Goal: Transaction & Acquisition: Download file/media

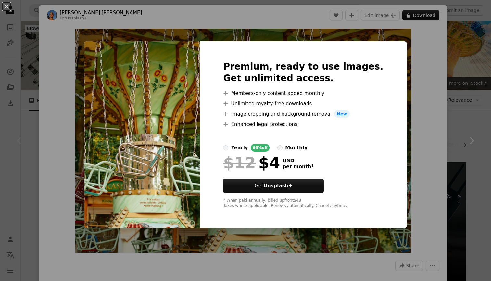
click at [463, 77] on div "An X shape Premium, ready to use images. Get unlimited access. A plus sign Memb…" at bounding box center [245, 140] width 491 height 281
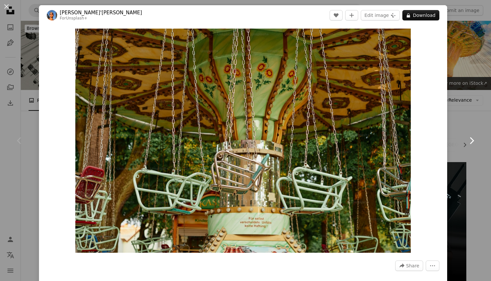
click at [470, 142] on icon "Chevron right" at bounding box center [472, 141] width 10 height 10
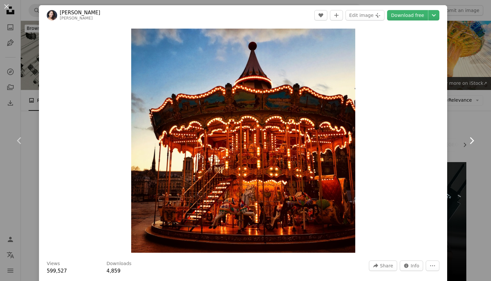
click at [470, 140] on icon "Chevron right" at bounding box center [472, 141] width 10 height 10
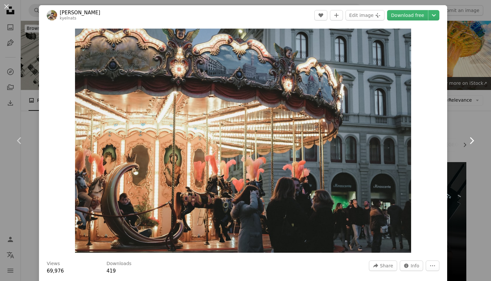
click at [470, 140] on icon "Chevron right" at bounding box center [472, 141] width 10 height 10
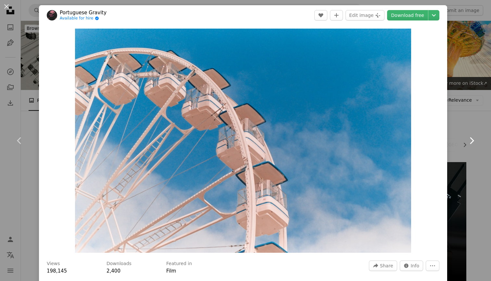
click at [470, 140] on icon "Chevron right" at bounding box center [472, 141] width 10 height 10
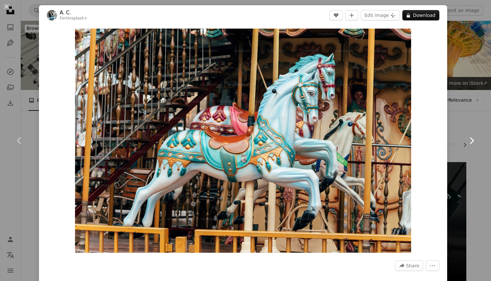
click at [470, 140] on icon "Chevron right" at bounding box center [472, 141] width 10 height 10
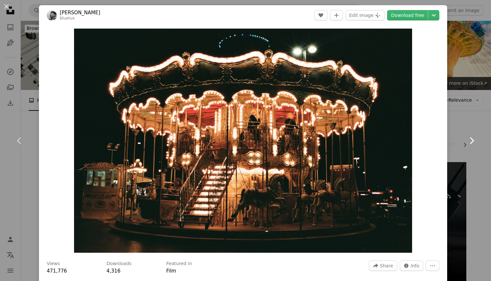
click at [470, 141] on icon "Chevron right" at bounding box center [472, 141] width 10 height 10
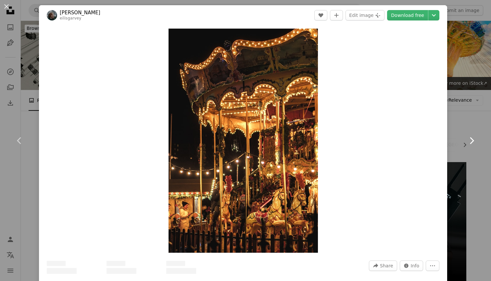
click at [470, 141] on icon "Chevron right" at bounding box center [472, 141] width 10 height 10
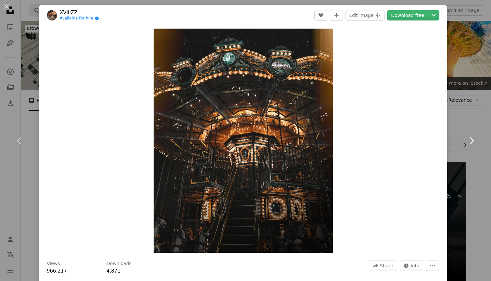
click at [470, 142] on icon "Chevron right" at bounding box center [472, 141] width 10 height 10
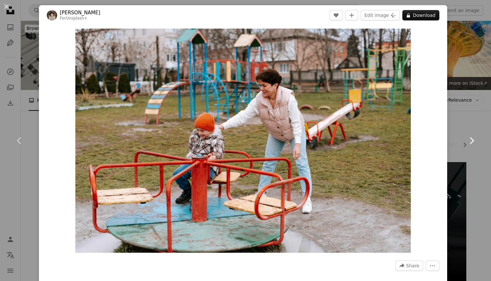
click at [470, 142] on icon "Chevron right" at bounding box center [472, 141] width 10 height 10
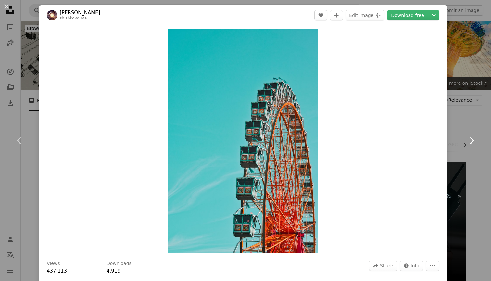
click at [470, 142] on icon "Chevron right" at bounding box center [472, 141] width 10 height 10
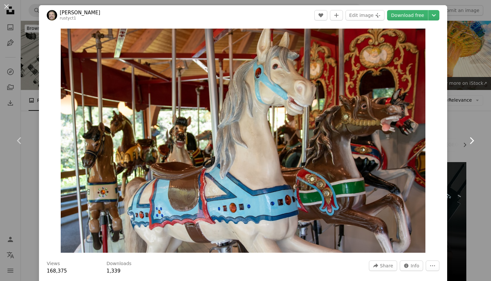
click at [467, 119] on link "Chevron right" at bounding box center [471, 141] width 39 height 62
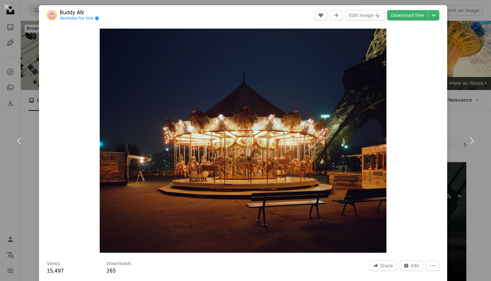
click at [13, 102] on div "An X shape Chevron left Chevron right Buddy AN Available for hire A checkmark i…" at bounding box center [245, 140] width 491 height 281
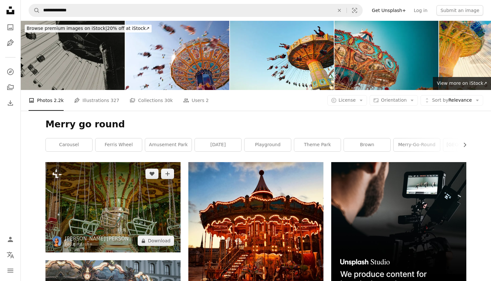
click at [103, 227] on img at bounding box center [113, 207] width 135 height 90
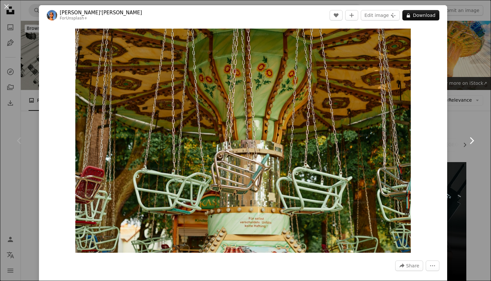
click at [473, 141] on icon at bounding box center [472, 140] width 4 height 7
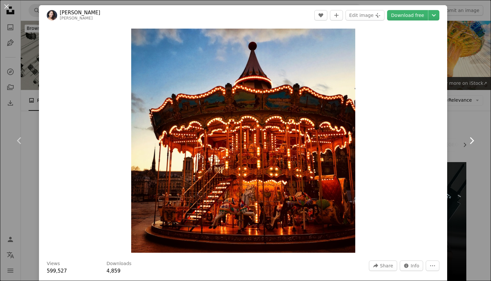
click at [473, 141] on icon at bounding box center [472, 140] width 4 height 7
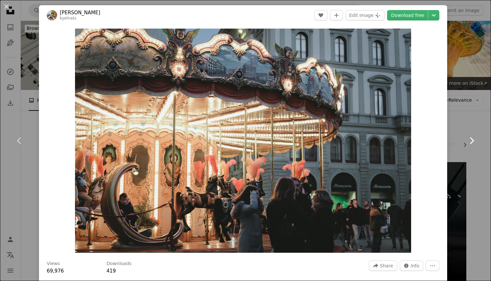
click at [473, 141] on icon at bounding box center [472, 140] width 4 height 7
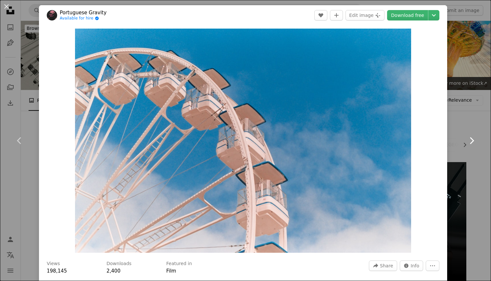
click at [473, 141] on icon at bounding box center [472, 140] width 4 height 7
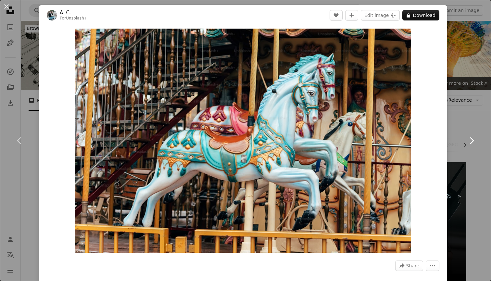
click at [473, 141] on icon at bounding box center [472, 140] width 4 height 7
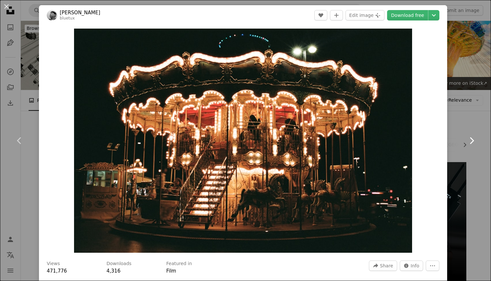
click at [473, 141] on icon at bounding box center [472, 140] width 4 height 7
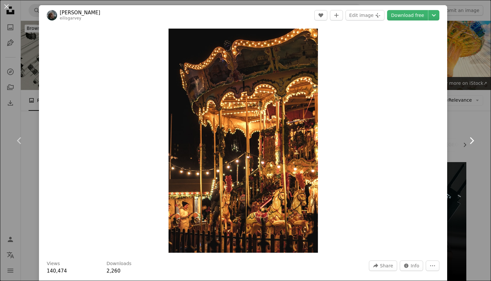
click at [473, 142] on icon at bounding box center [472, 140] width 4 height 7
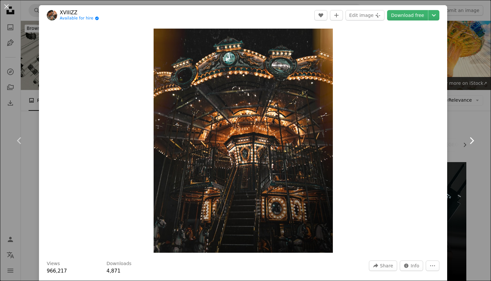
click at [473, 142] on icon at bounding box center [472, 140] width 4 height 7
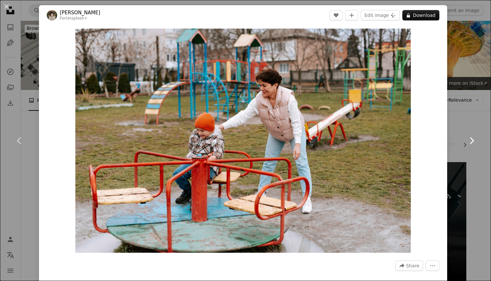
click at [473, 142] on icon at bounding box center [472, 140] width 4 height 7
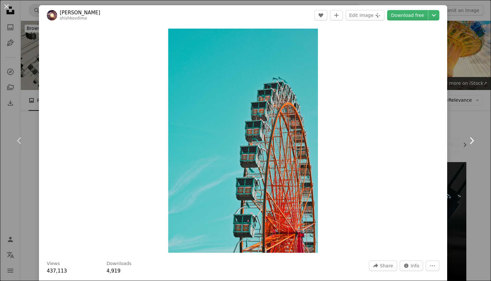
click at [473, 142] on icon at bounding box center [472, 140] width 4 height 7
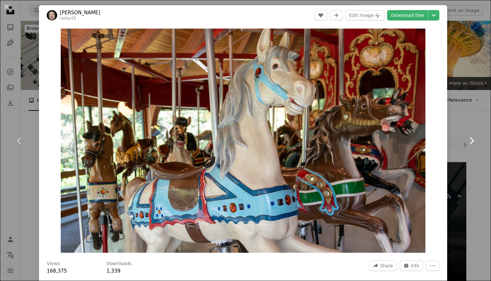
click at [473, 142] on icon at bounding box center [472, 140] width 4 height 7
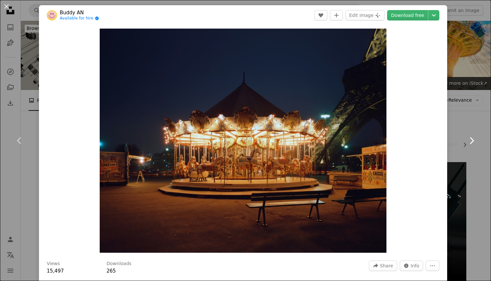
click at [473, 142] on icon at bounding box center [472, 140] width 4 height 7
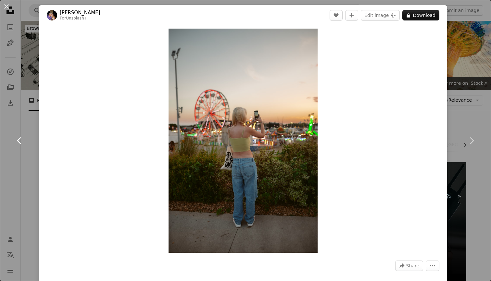
click at [20, 143] on icon at bounding box center [19, 140] width 4 height 7
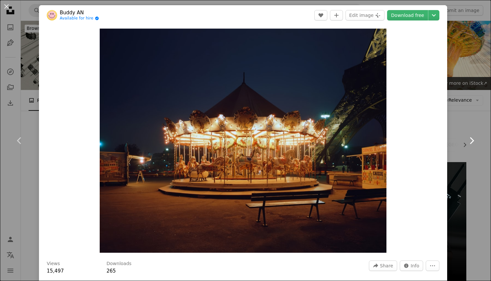
click at [472, 140] on icon "Chevron right" at bounding box center [472, 141] width 10 height 10
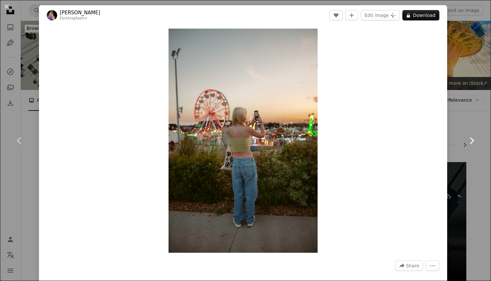
click at [472, 140] on icon "Chevron right" at bounding box center [472, 141] width 10 height 10
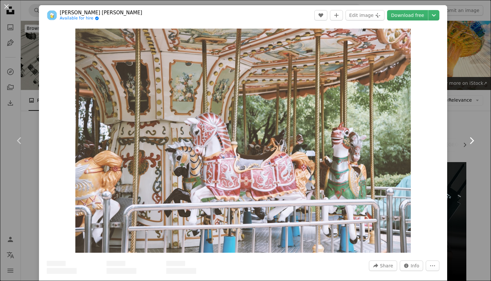
click at [472, 140] on icon "Chevron right" at bounding box center [472, 141] width 10 height 10
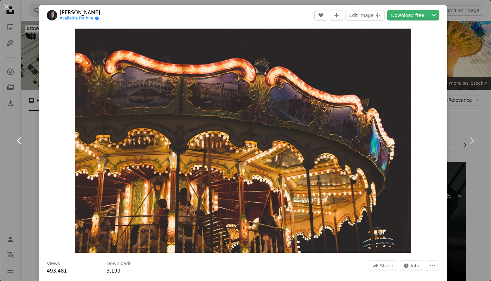
click at [20, 142] on icon "Chevron left" at bounding box center [19, 141] width 10 height 10
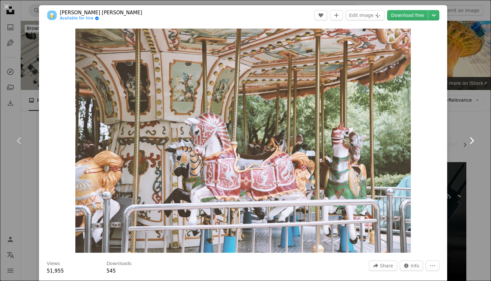
click at [473, 143] on icon "Chevron right" at bounding box center [472, 141] width 10 height 10
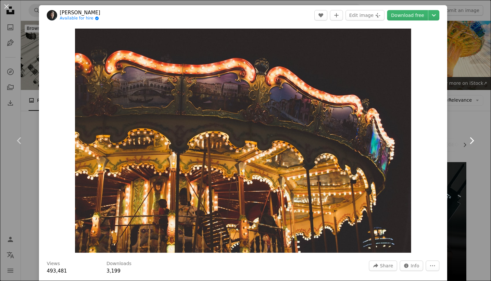
click at [473, 143] on icon "Chevron right" at bounding box center [472, 141] width 10 height 10
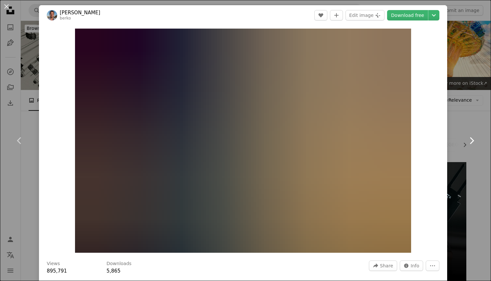
click at [473, 143] on icon "Chevron right" at bounding box center [472, 141] width 10 height 10
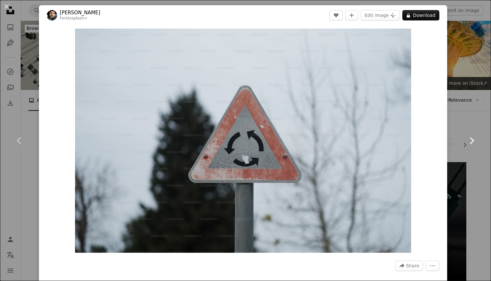
click at [473, 143] on icon "Chevron right" at bounding box center [472, 141] width 10 height 10
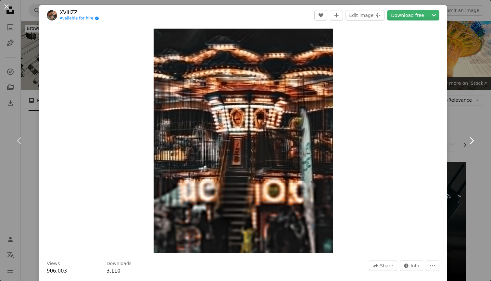
click at [471, 143] on icon at bounding box center [472, 140] width 4 height 7
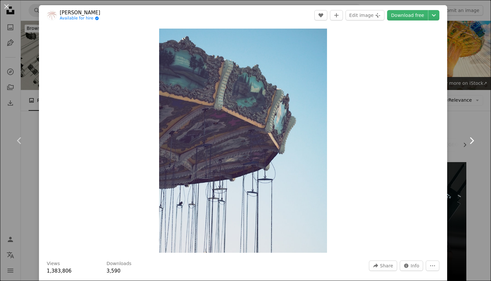
click at [471, 143] on icon at bounding box center [472, 140] width 4 height 7
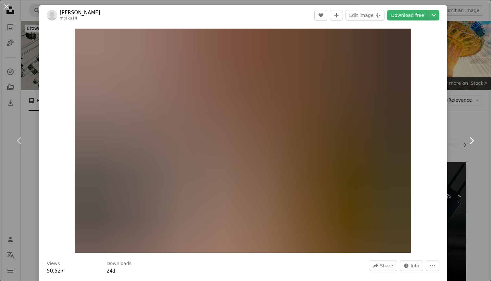
click at [471, 143] on icon at bounding box center [472, 140] width 4 height 7
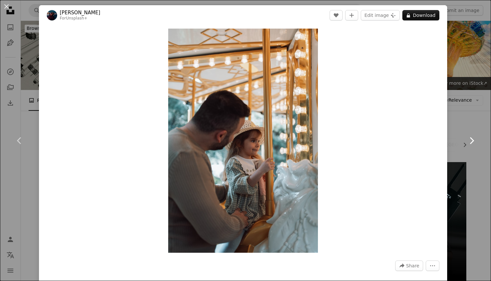
click at [471, 143] on icon at bounding box center [472, 140] width 4 height 7
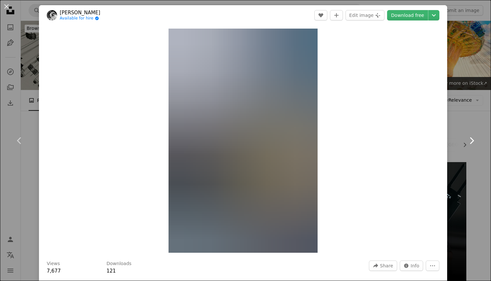
click at [471, 143] on icon at bounding box center [472, 140] width 4 height 7
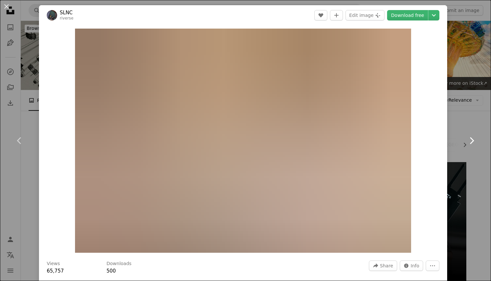
click at [471, 143] on icon at bounding box center [472, 140] width 4 height 7
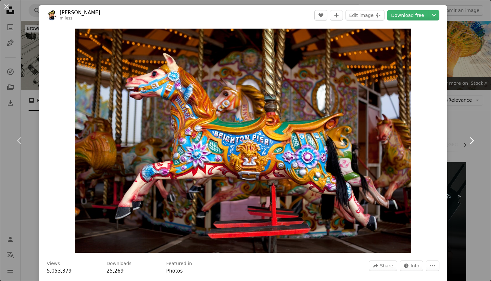
click at [471, 143] on icon at bounding box center [472, 140] width 4 height 7
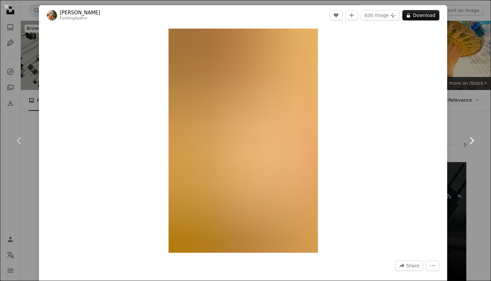
click at [473, 143] on icon "Chevron right" at bounding box center [472, 141] width 10 height 10
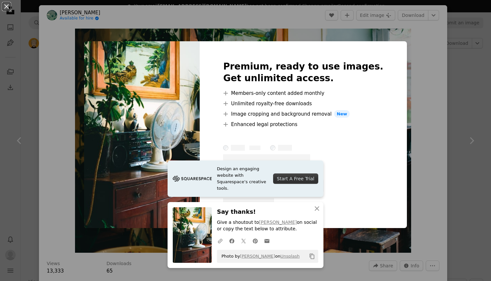
scroll to position [1874, 0]
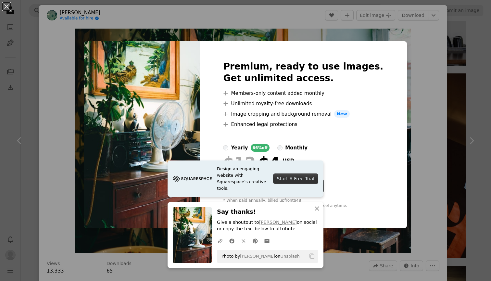
click at [427, 55] on div "An X shape Premium, ready to use images. Get unlimited access. A plus sign Memb…" at bounding box center [245, 140] width 491 height 281
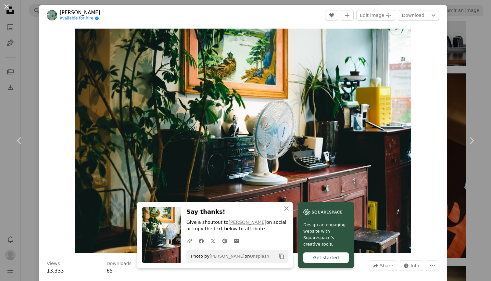
click at [483, 104] on div "An X shape Chevron left Chevron right tommao wang Available for hire A checkmar…" at bounding box center [245, 140] width 491 height 281
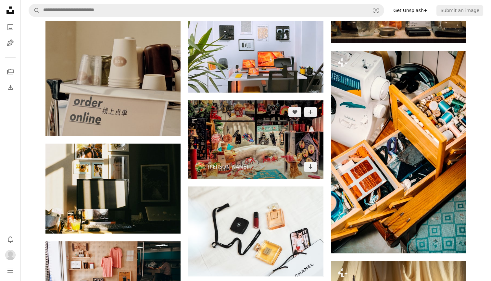
scroll to position [2187, 0]
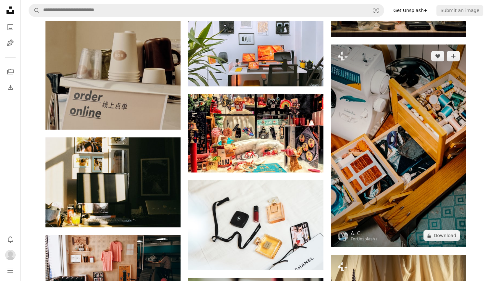
click at [450, 162] on img at bounding box center [399, 146] width 135 height 203
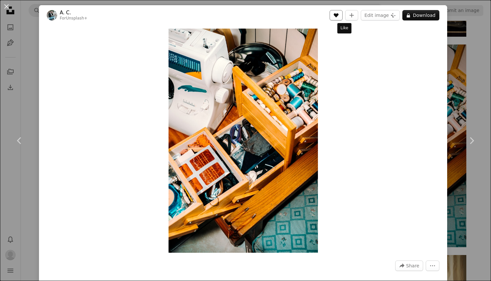
click at [339, 15] on icon "Like" at bounding box center [336, 15] width 5 height 4
click at [19, 116] on link "Chevron left" at bounding box center [19, 141] width 39 height 62
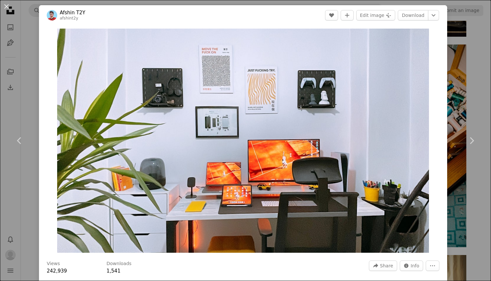
click at [489, 42] on div "An X shape Chevron left Chevron right Afshin T2Y afshint2y A heart A plus sign …" at bounding box center [245, 140] width 491 height 281
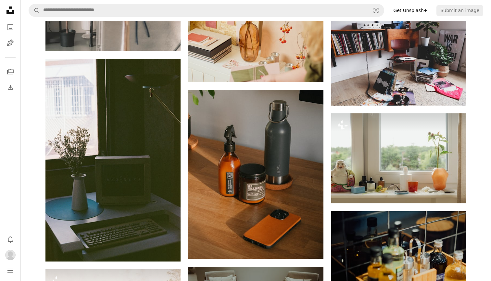
scroll to position [2866, 0]
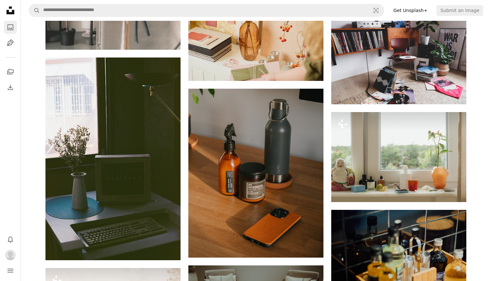
click at [9, 26] on icon "A photo" at bounding box center [11, 27] width 8 height 8
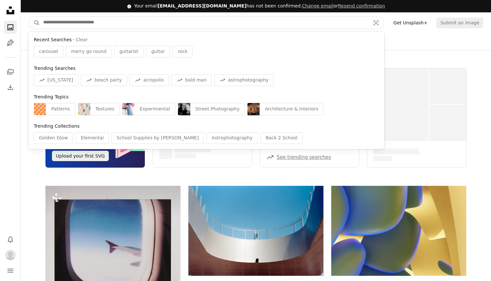
click at [76, 21] on input "Find visuals sitewide" at bounding box center [204, 23] width 329 height 12
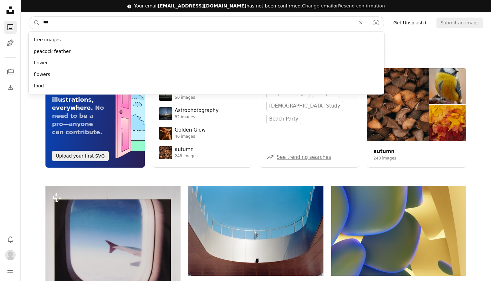
type input "****"
click at [34, 22] on button "A magnifying glass" at bounding box center [34, 23] width 11 height 12
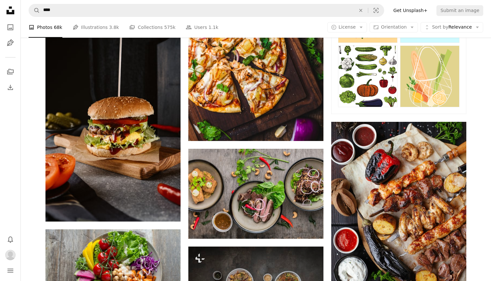
scroll to position [422, 0]
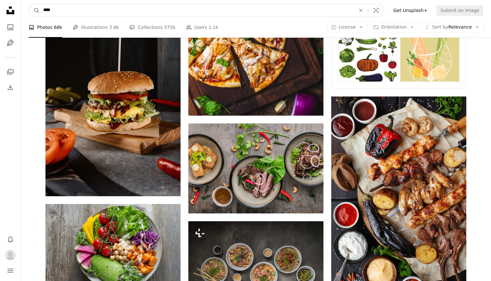
click at [162, 11] on input "****" at bounding box center [197, 10] width 314 height 12
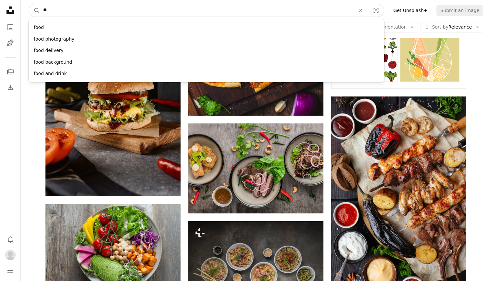
type input "*"
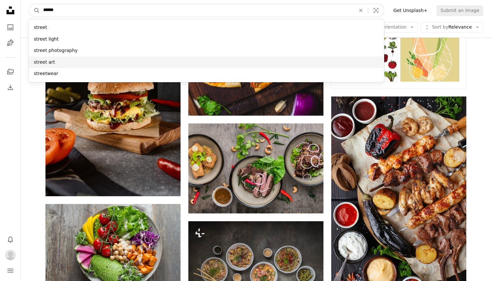
type input "******"
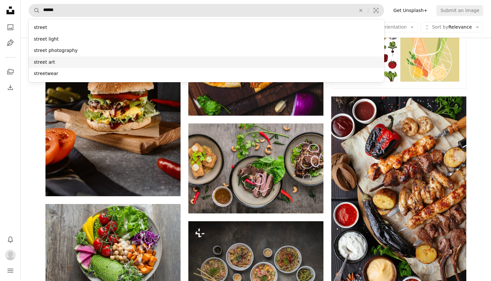
click at [132, 60] on div "street art" at bounding box center [207, 63] width 356 height 12
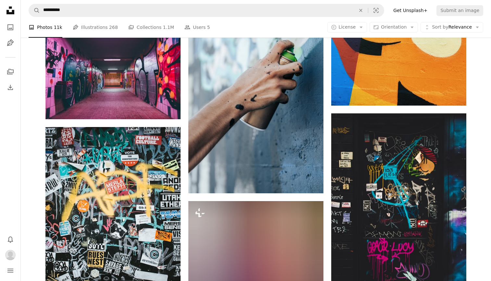
scroll to position [434, 0]
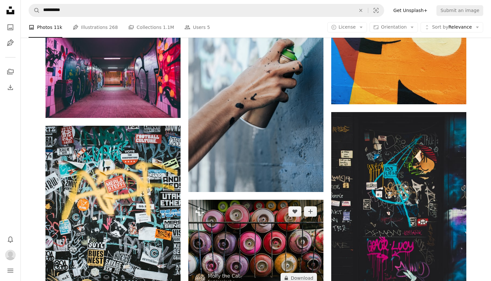
click at [259, 234] on img at bounding box center [256, 245] width 135 height 90
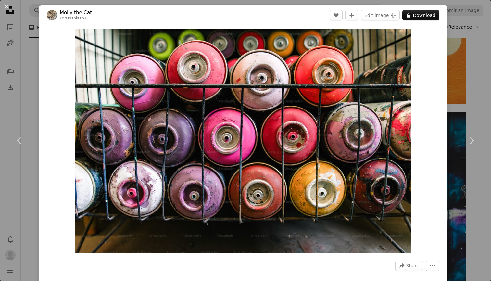
click at [21, 100] on div "An X shape Chevron left Chevron right [PERSON_NAME] the Cat For Unsplash+ A hea…" at bounding box center [245, 140] width 491 height 281
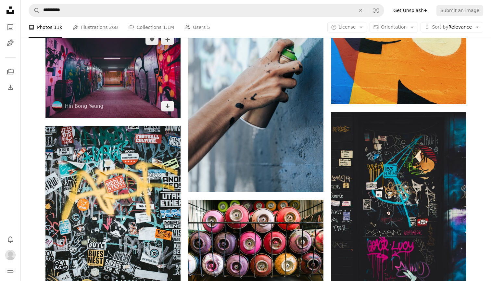
click at [122, 98] on img at bounding box center [113, 73] width 135 height 90
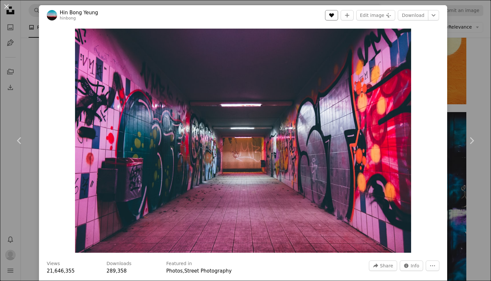
click at [334, 14] on icon "Like" at bounding box center [332, 15] width 5 height 4
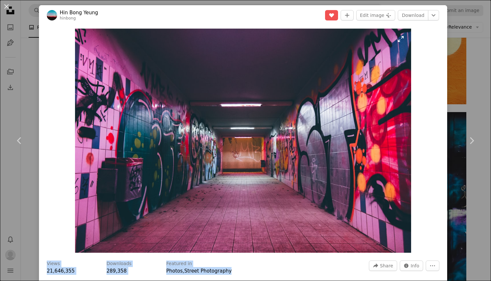
drag, startPoint x: 248, startPoint y: 270, endPoint x: 246, endPoint y: 226, distance: 44.6
click at [246, 226] on div "Hin [PERSON_NAME] hinbong A heart A plus sign Edit image Plus sign for Unsplash…" at bounding box center [243, 176] width 409 height 343
click at [247, 235] on img "Zoom in on this image" at bounding box center [243, 141] width 336 height 224
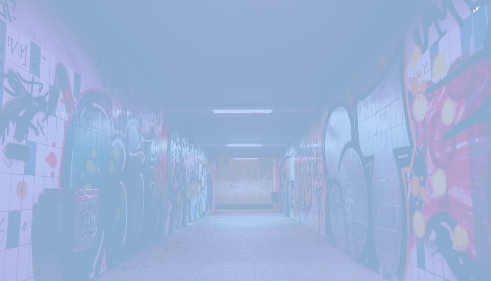
scroll to position [23, 0]
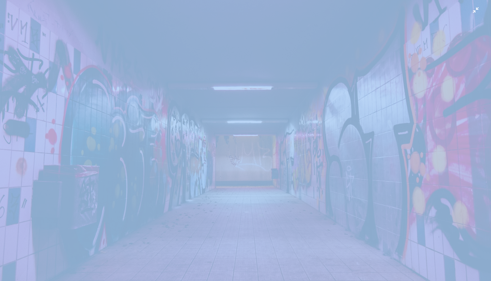
click at [209, 136] on img "Zoom out on this image" at bounding box center [246, 140] width 492 height 328
click at [209, 136] on img "Zoom out on this image" at bounding box center [243, 141] width 336 height 224
click at [209, 137] on img "Zoom out on this image" at bounding box center [246, 140] width 492 height 328
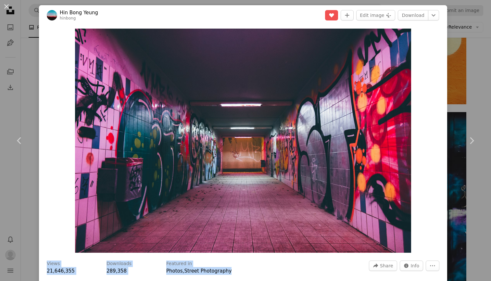
scroll to position [0, 0]
click at [427, 14] on link "Download" at bounding box center [413, 15] width 31 height 10
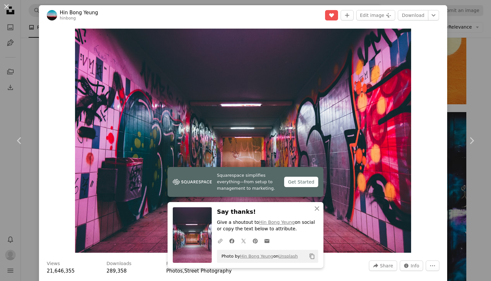
click at [10, 87] on div "An X shape Chevron left Chevron right Hin [PERSON_NAME] hinbong A heart A plus …" at bounding box center [245, 140] width 491 height 281
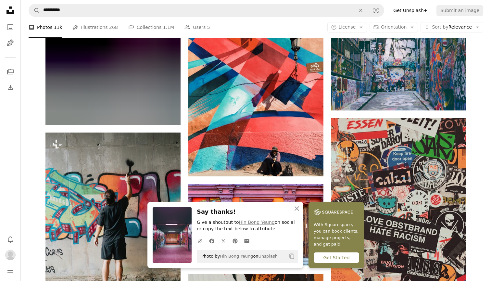
scroll to position [744, 0]
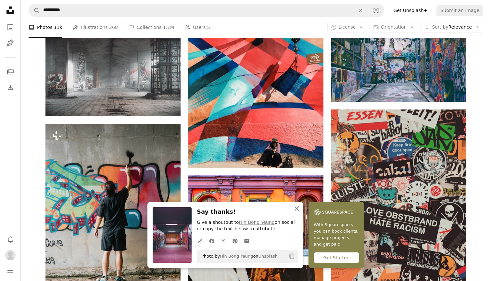
click at [299, 213] on icon "An X shape" at bounding box center [297, 209] width 8 height 8
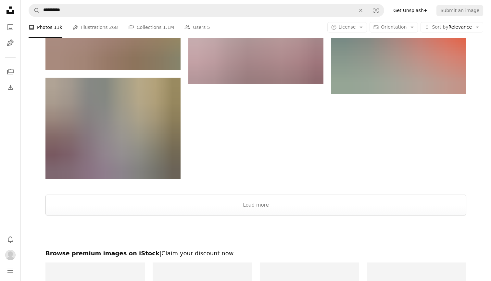
scroll to position [1213, 0]
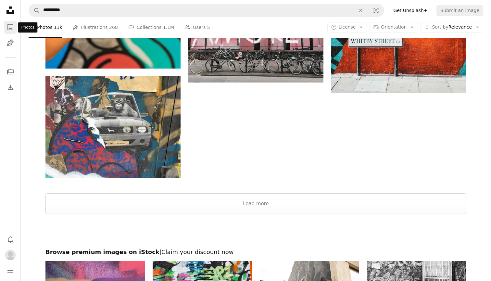
click at [11, 31] on icon "A photo" at bounding box center [11, 27] width 8 height 8
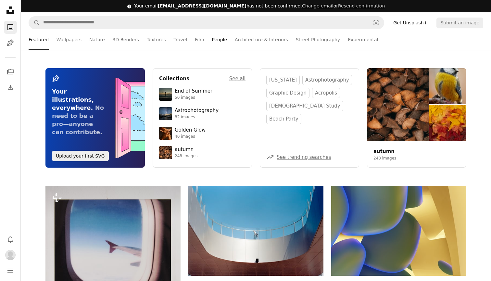
click at [217, 37] on link "People" at bounding box center [219, 39] width 15 height 21
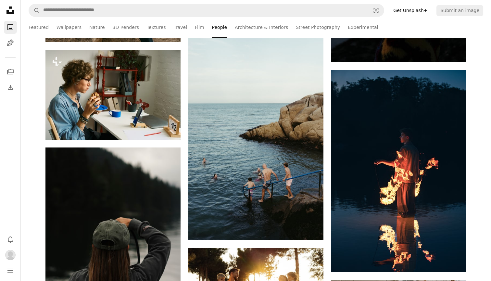
scroll to position [3656, 0]
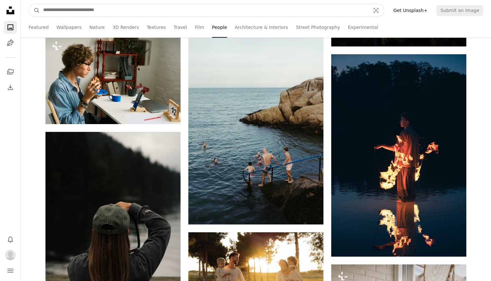
click at [136, 12] on input "Find visuals sitewide" at bounding box center [204, 10] width 329 height 12
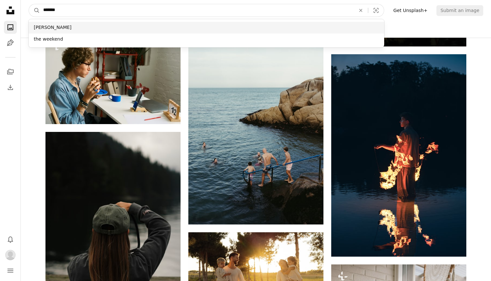
type input "*******"
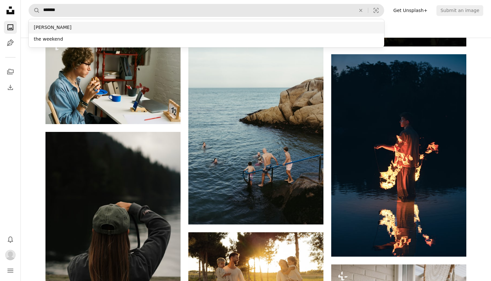
click at [114, 28] on div "[PERSON_NAME]" at bounding box center [207, 28] width 356 height 12
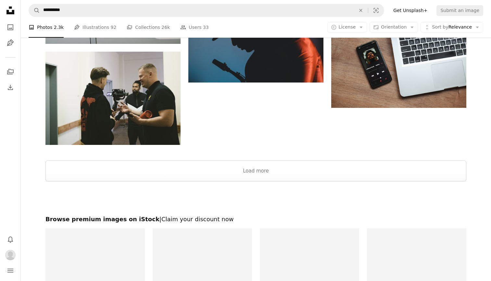
scroll to position [934, 0]
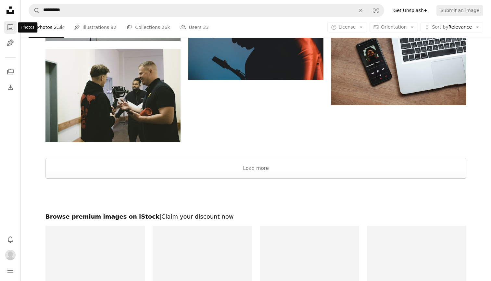
click at [13, 26] on icon "A photo" at bounding box center [11, 27] width 8 height 8
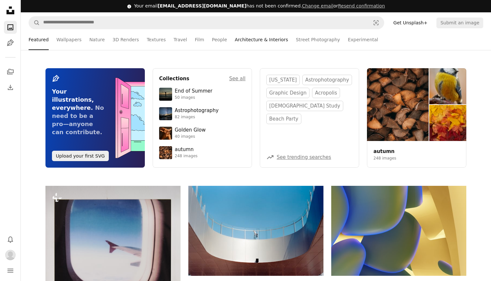
click at [260, 42] on link "Architecture & Interiors" at bounding box center [261, 39] width 53 height 21
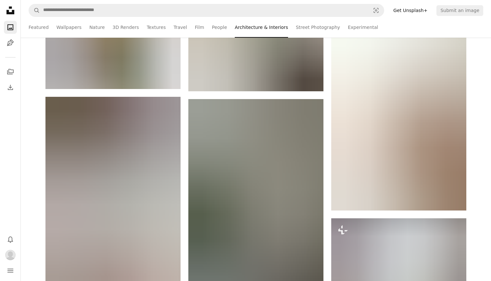
scroll to position [1194, 0]
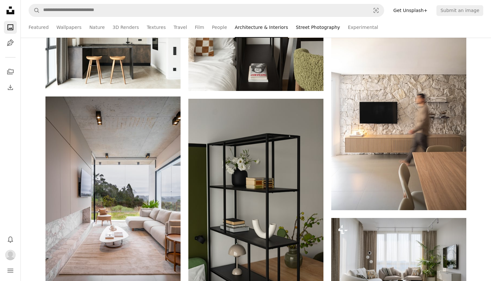
click at [316, 27] on link "Street Photography" at bounding box center [318, 27] width 44 height 21
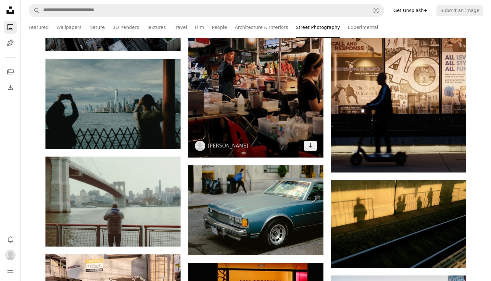
scroll to position [412, 0]
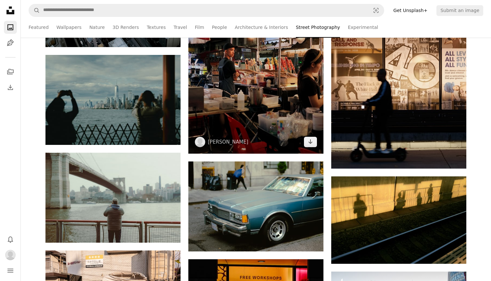
click at [262, 93] on img at bounding box center [256, 62] width 135 height 184
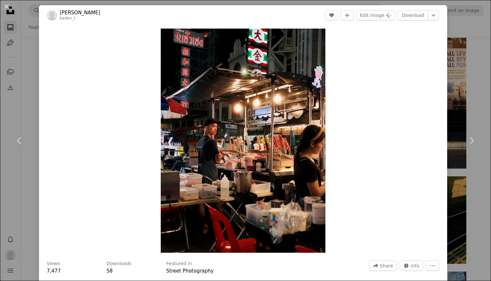
click at [11, 198] on div "An X shape Chevron left Chevron right [PERSON_NAME] kaden_t A heart A plus sign…" at bounding box center [245, 140] width 491 height 281
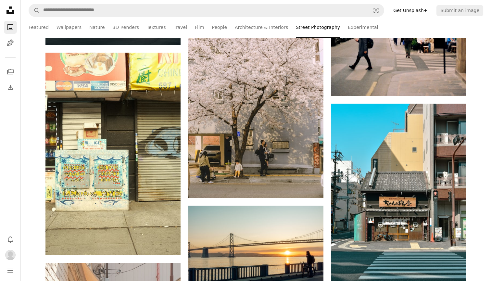
scroll to position [3958, 0]
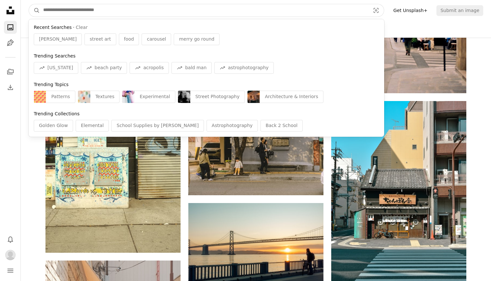
click at [135, 12] on input "Find visuals sitewide" at bounding box center [204, 10] width 329 height 12
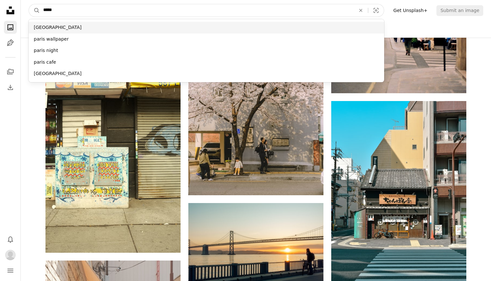
type input "*****"
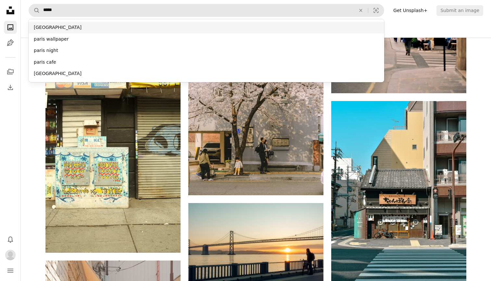
click at [117, 27] on div "[GEOGRAPHIC_DATA]" at bounding box center [207, 28] width 356 height 12
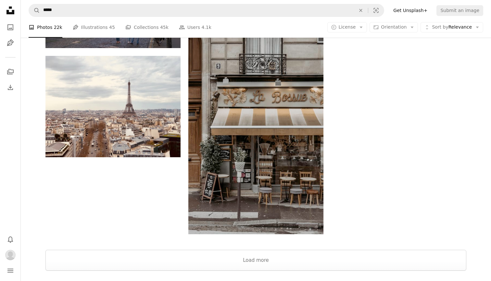
scroll to position [1149, 0]
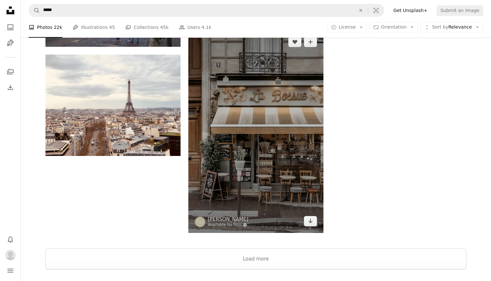
click at [224, 135] on img at bounding box center [256, 131] width 135 height 203
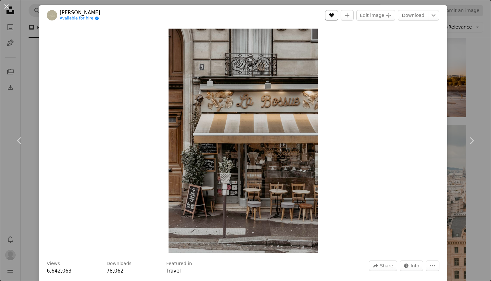
click at [338, 19] on button "A heart" at bounding box center [331, 15] width 13 height 10
click at [34, 199] on div "An X shape Chevron left Chevron right [PERSON_NAME] Available for hire A checkm…" at bounding box center [245, 140] width 491 height 281
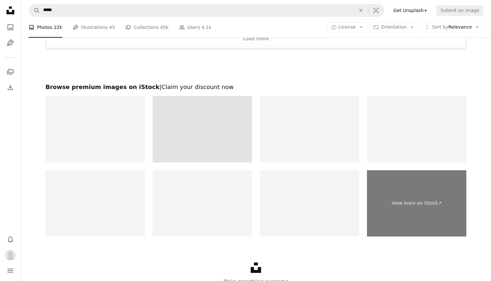
scroll to position [2425, 0]
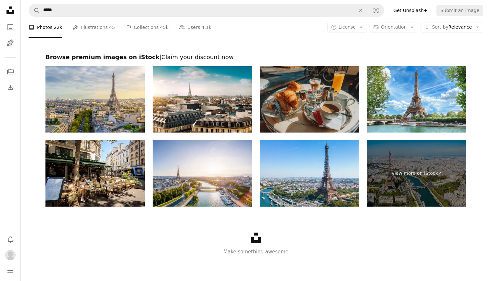
click at [287, 111] on img at bounding box center [309, 99] width 99 height 66
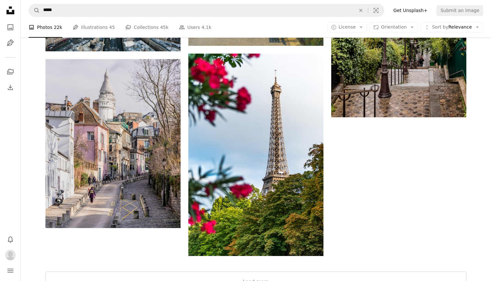
scroll to position [2140, 0]
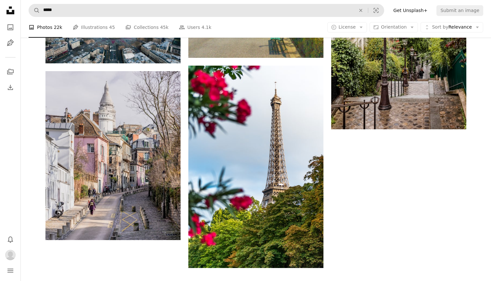
click at [73, 4] on form "A magnifying glass ***** An X shape Visual search" at bounding box center [207, 10] width 356 height 13
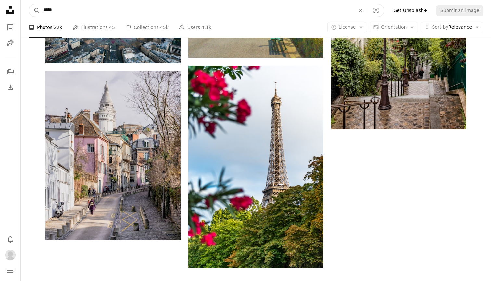
click at [72, 11] on input "*****" at bounding box center [197, 10] width 314 height 12
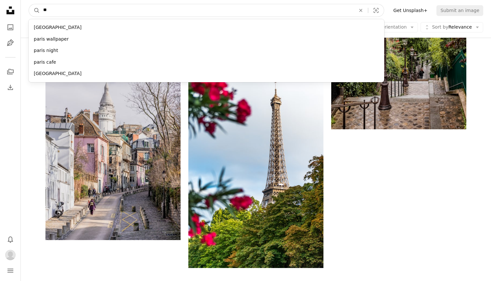
type input "*"
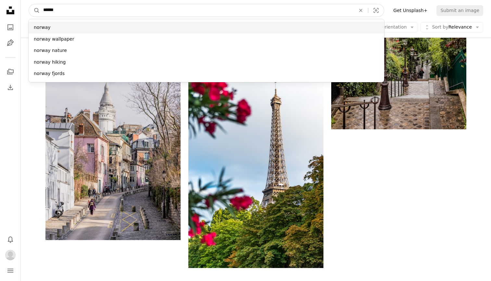
type input "******"
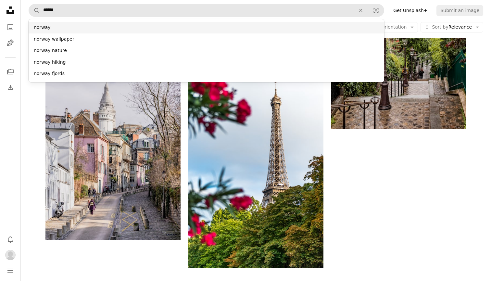
click at [42, 29] on div "norway" at bounding box center [207, 28] width 356 height 12
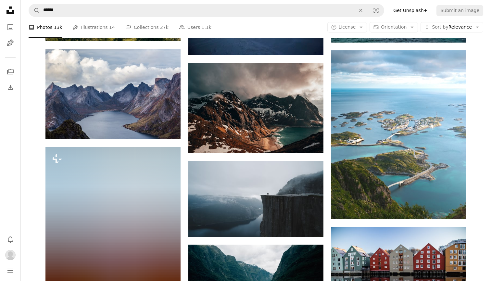
scroll to position [693, 0]
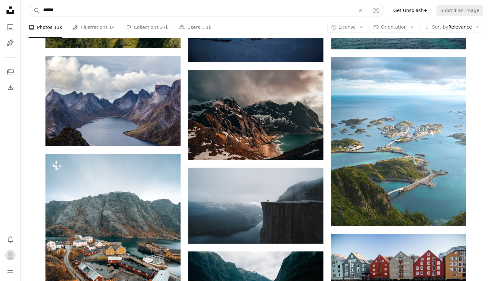
click at [212, 10] on input "******" at bounding box center [197, 10] width 314 height 12
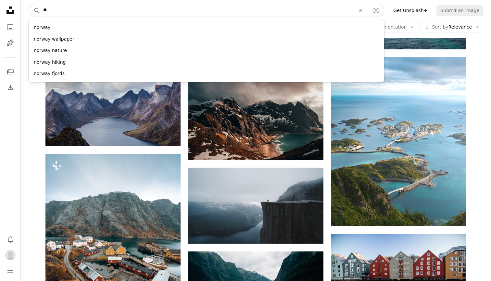
type input "*"
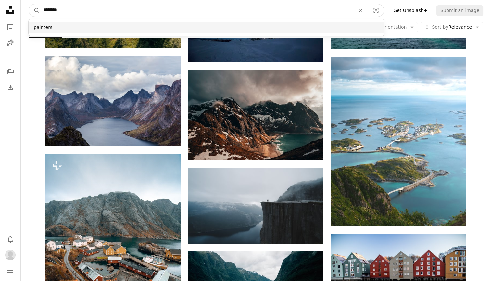
type input "********"
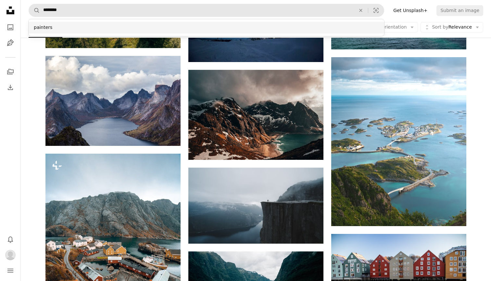
click at [186, 32] on div "painters" at bounding box center [207, 28] width 356 height 12
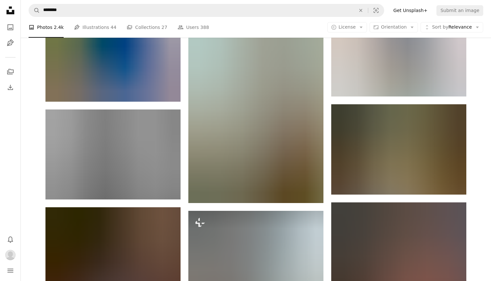
scroll to position [331, 0]
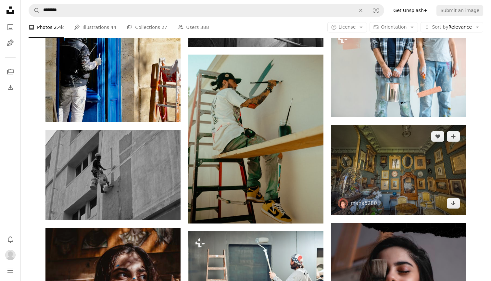
click at [369, 186] on img at bounding box center [399, 170] width 135 height 90
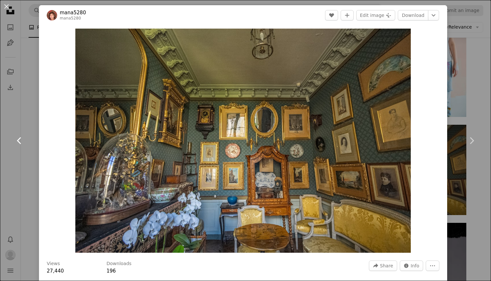
click at [20, 164] on link "Chevron left" at bounding box center [19, 141] width 39 height 62
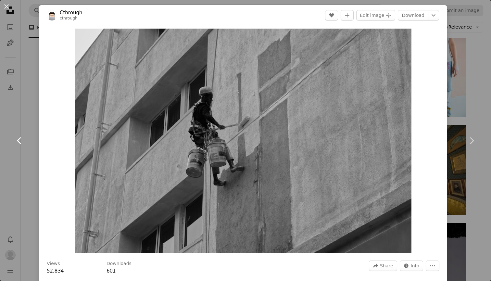
click at [21, 110] on link "Chevron left" at bounding box center [19, 141] width 39 height 62
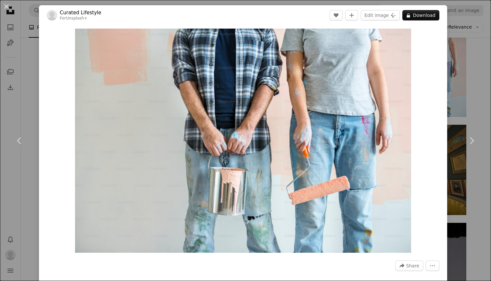
click at [475, 39] on div "An X shape Chevron left Chevron right Curated Lifestyle For Unsplash+ A heart A…" at bounding box center [245, 140] width 491 height 281
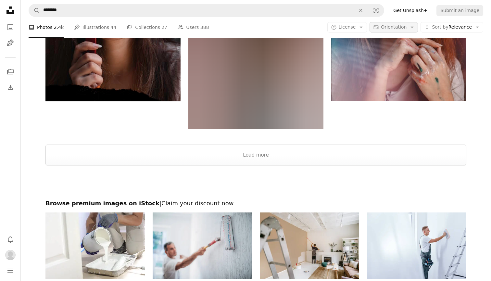
scroll to position [1186, 0]
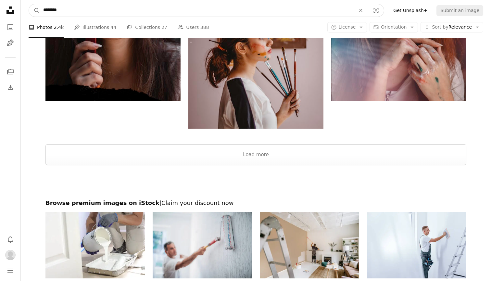
click at [234, 14] on input "********" at bounding box center [197, 10] width 314 height 12
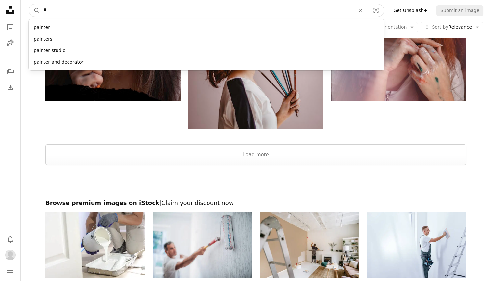
type input "*"
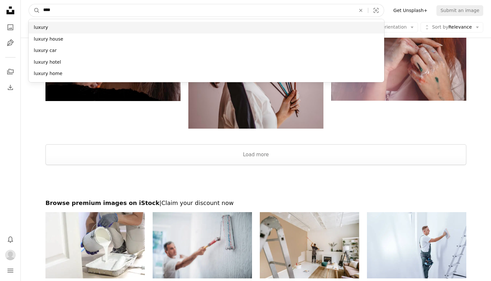
type input "****"
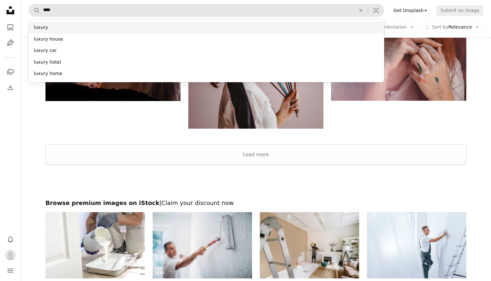
click at [181, 28] on div "luxury" at bounding box center [207, 28] width 356 height 12
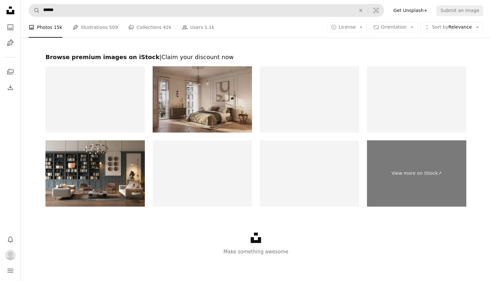
scroll to position [1426, 0]
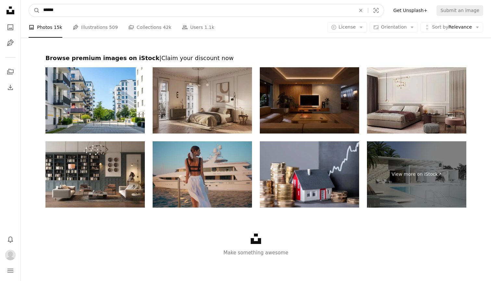
click at [192, 13] on input "******" at bounding box center [197, 10] width 314 height 12
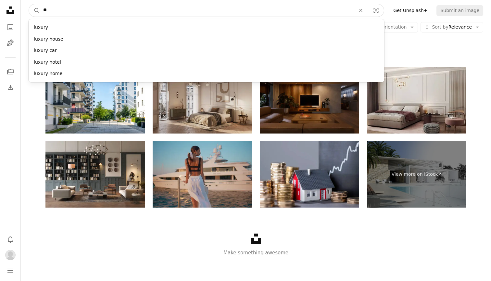
type input "*"
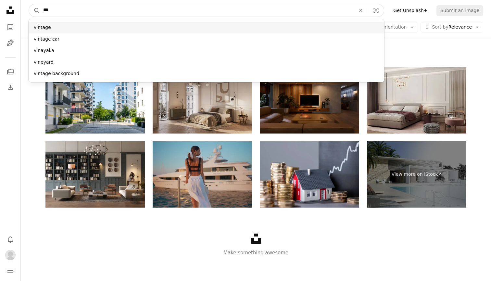
type input "***"
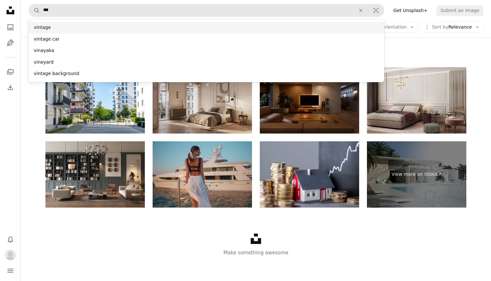
click at [165, 22] on div "vintage" at bounding box center [207, 28] width 356 height 12
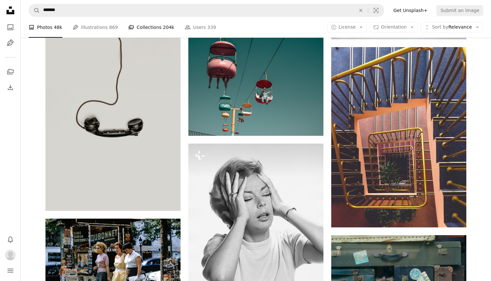
scroll to position [732, 0]
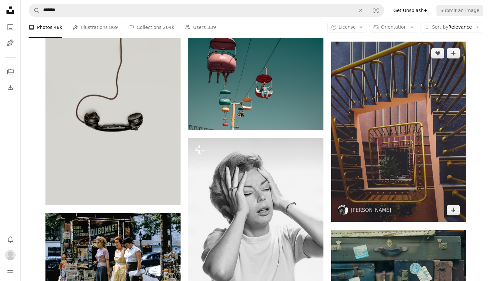
click at [364, 140] on img at bounding box center [399, 132] width 135 height 180
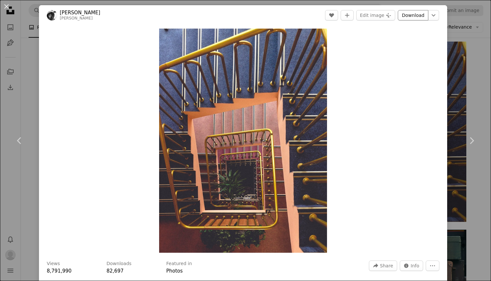
click at [424, 19] on link "Download" at bounding box center [413, 15] width 31 height 10
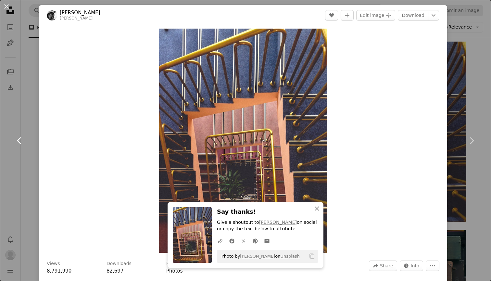
click at [29, 164] on link "Chevron left" at bounding box center [19, 141] width 39 height 62
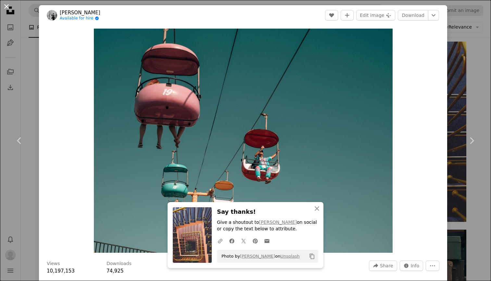
click at [6, 7] on button "An X shape" at bounding box center [7, 7] width 8 height 8
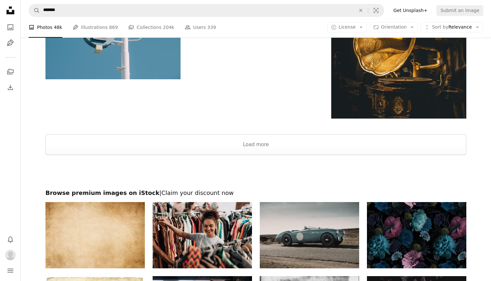
scroll to position [1230, 0]
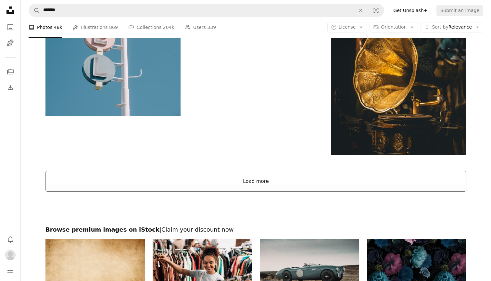
click at [258, 176] on button "Load more" at bounding box center [256, 181] width 421 height 21
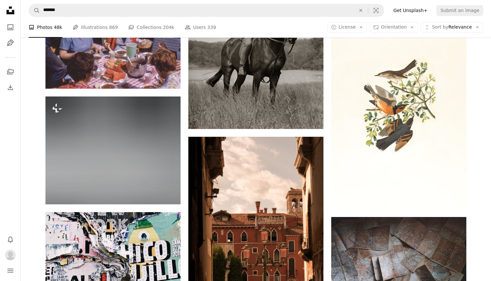
scroll to position [4500, 0]
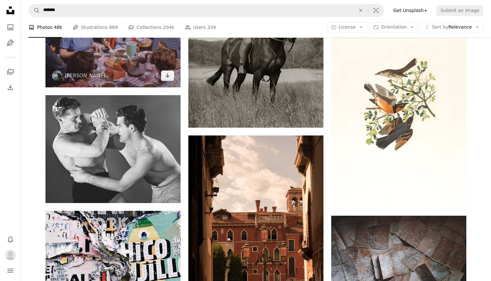
click at [115, 48] on img at bounding box center [113, 42] width 135 height 90
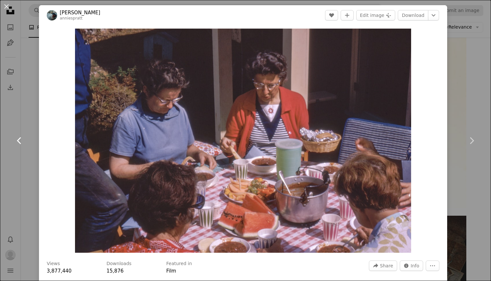
click at [15, 128] on link "Chevron left" at bounding box center [19, 141] width 39 height 62
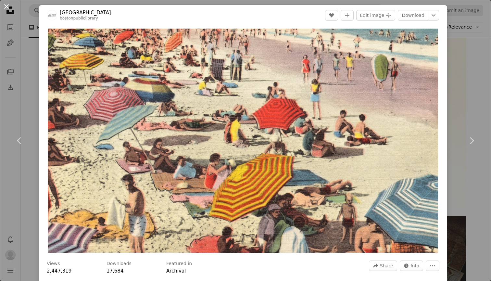
click at [4, 4] on button "An X shape" at bounding box center [7, 7] width 8 height 8
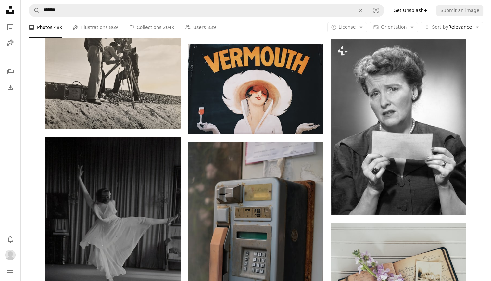
scroll to position [5558, 0]
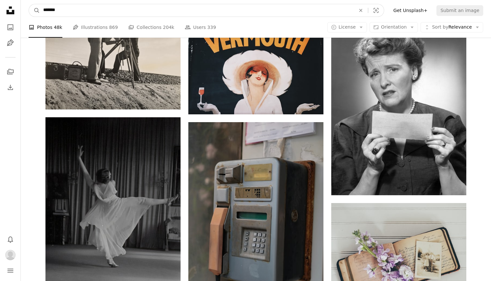
click at [159, 9] on input "*******" at bounding box center [197, 10] width 314 height 12
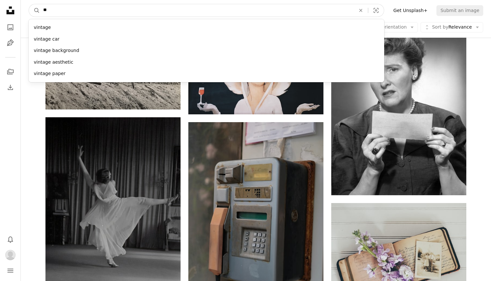
type input "*"
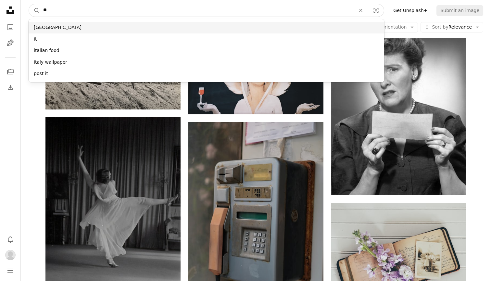
type input "**"
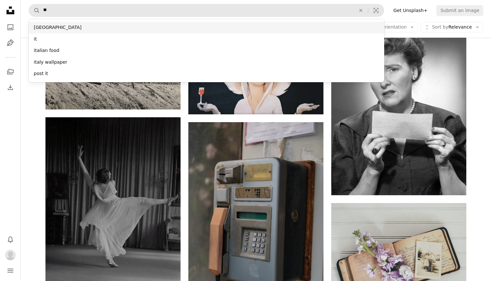
click at [149, 23] on div "[GEOGRAPHIC_DATA]" at bounding box center [207, 28] width 356 height 12
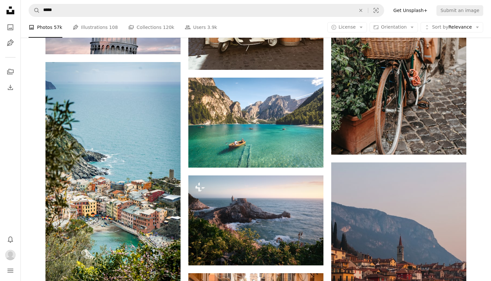
scroll to position [5735, 0]
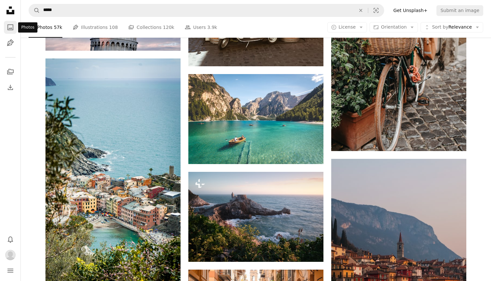
click at [11, 26] on icon "A photo" at bounding box center [11, 27] width 8 height 8
